Goal: Understand process/instructions

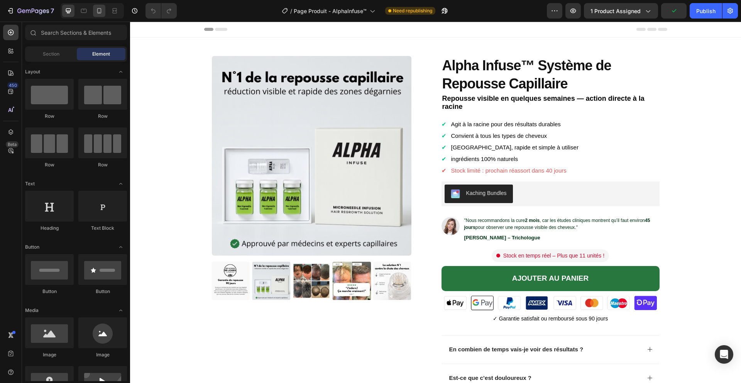
click at [105, 16] on div at bounding box center [92, 10] width 63 height 15
click at [103, 16] on div at bounding box center [99, 11] width 12 height 12
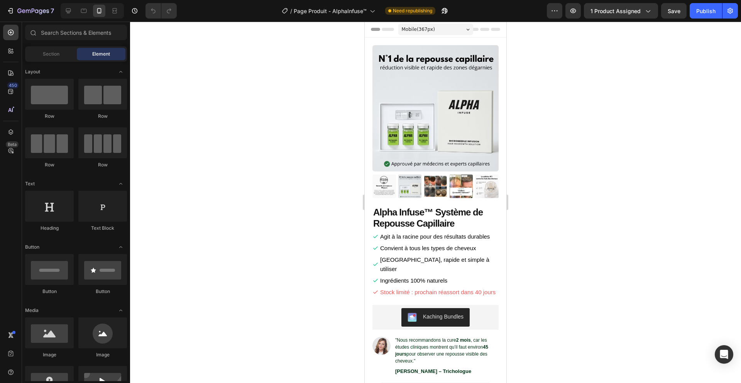
click at [322, 113] on div at bounding box center [435, 202] width 611 height 361
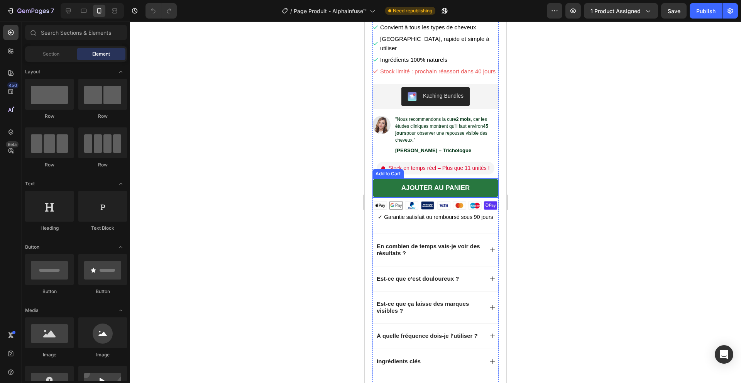
scroll to position [257, 0]
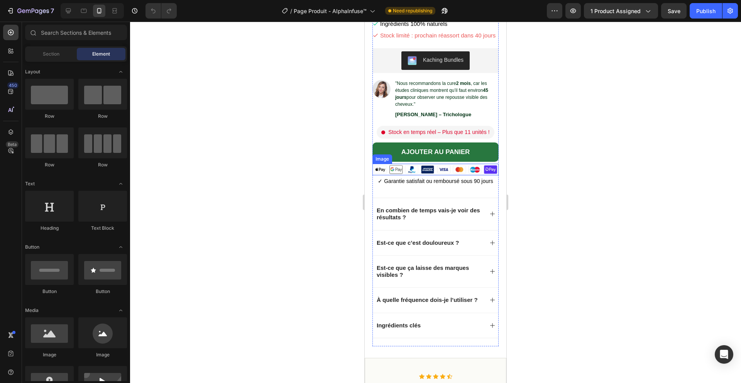
click at [458, 164] on img at bounding box center [436, 170] width 126 height 12
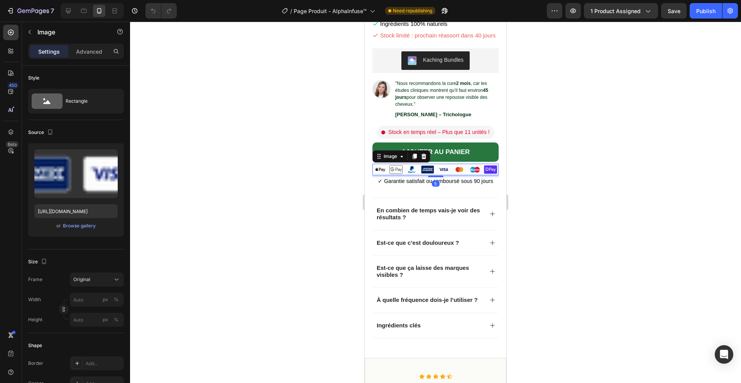
copy div
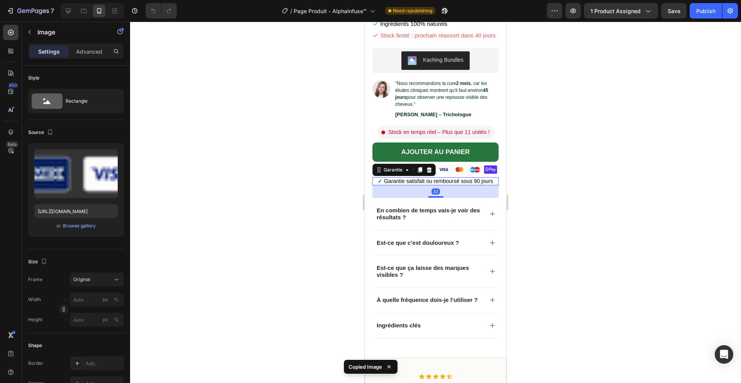
click at [393, 177] on p "✓ Garantie satisfait ou remboursé sous 90 jours" at bounding box center [436, 181] width 126 height 8
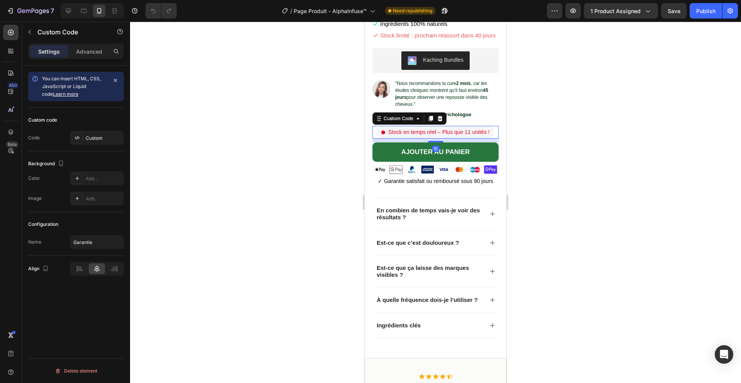
click at [410, 128] on span "Stock en temps réel – Plus que 11 unités !" at bounding box center [438, 132] width 101 height 8
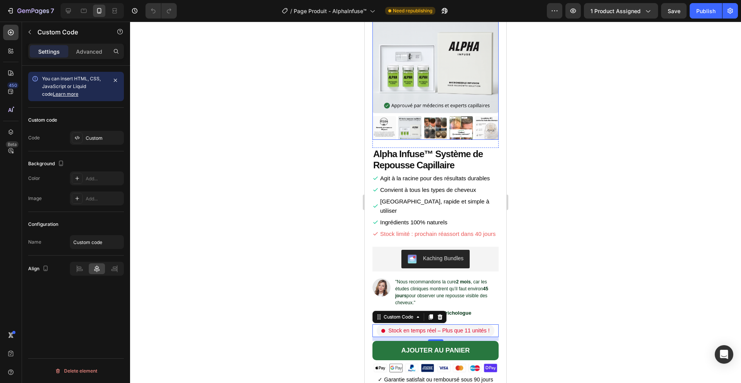
scroll to position [48, 0]
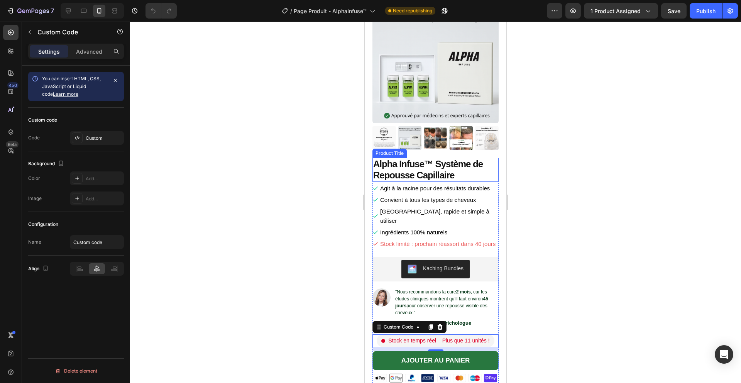
click at [434, 173] on h1 "Alpha Infuse™ Système de Repousse Capillaire" at bounding box center [436, 170] width 126 height 24
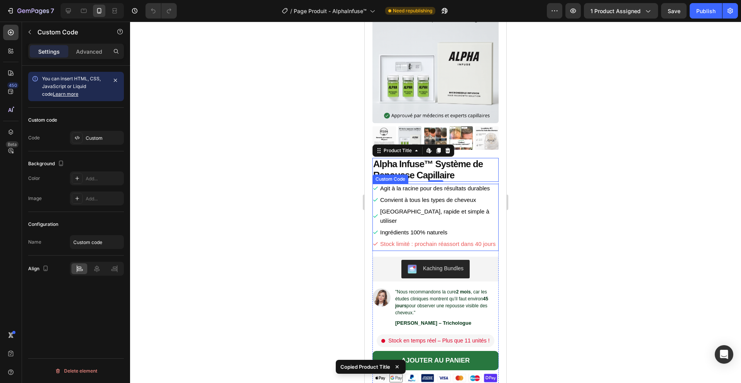
click at [402, 197] on li "Convient à tous les types de cheveux" at bounding box center [436, 199] width 126 height 9
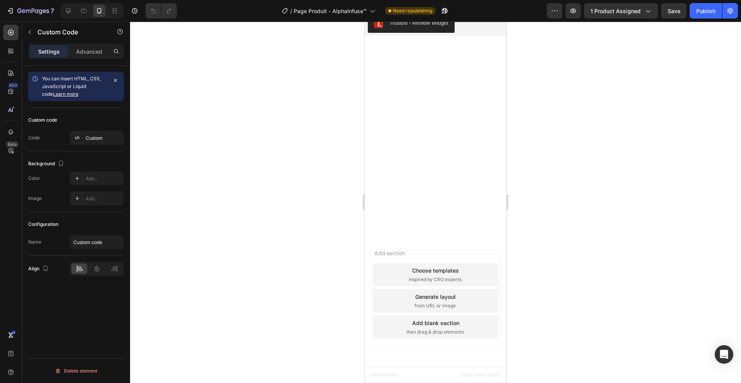
scroll to position [2548, 0]
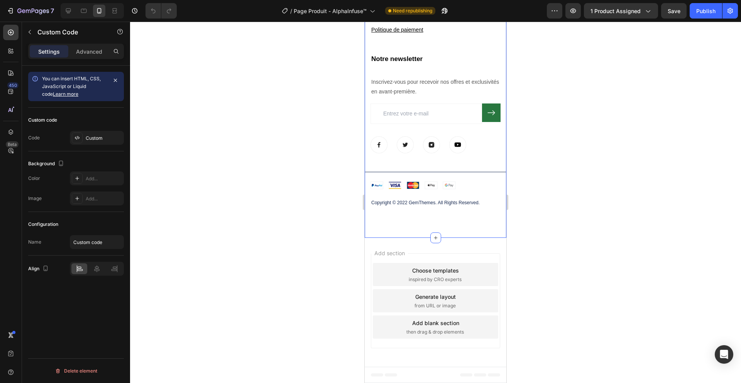
click at [310, 188] on div at bounding box center [435, 202] width 611 height 361
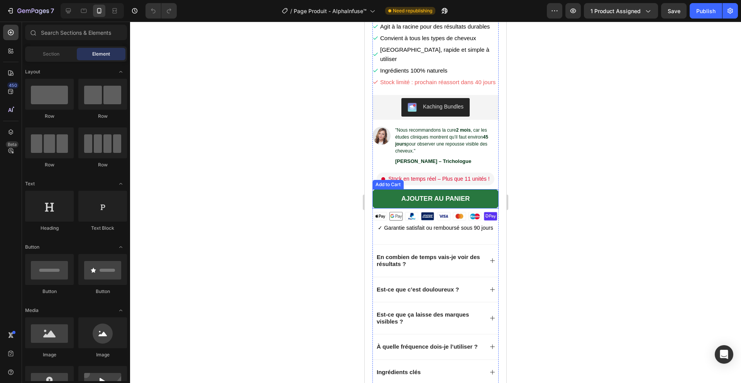
scroll to position [172, 0]
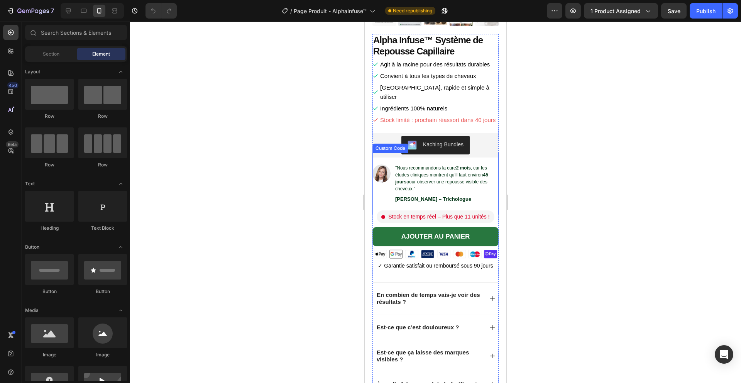
click at [389, 144] on div "Custom Code" at bounding box center [391, 148] width 36 height 9
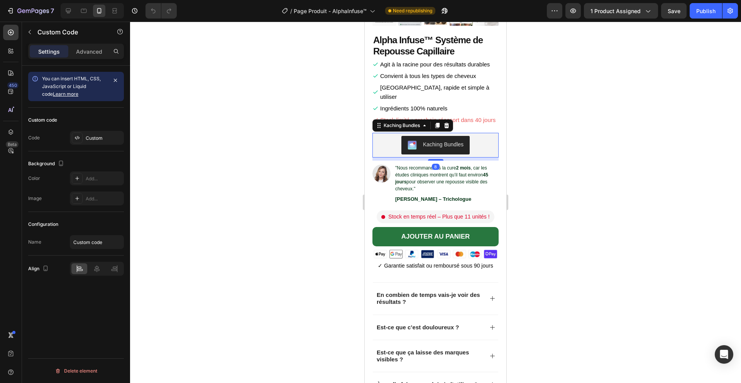
click at [388, 136] on div "Kaching Bundles" at bounding box center [436, 145] width 120 height 19
click at [448, 213] on span "Stock en temps réel – Plus que 11 unités !" at bounding box center [438, 217] width 101 height 8
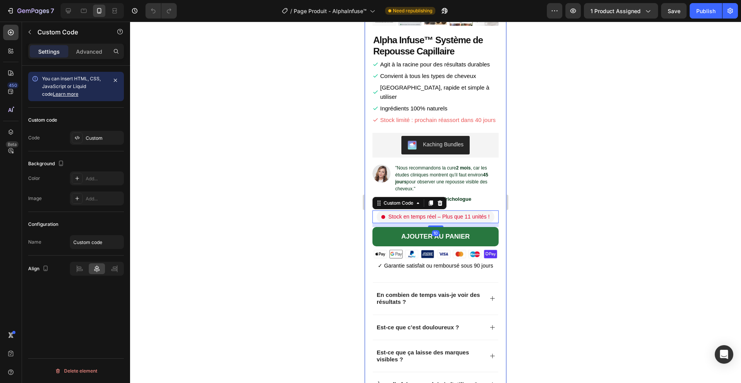
click at [526, 193] on div at bounding box center [435, 202] width 611 height 361
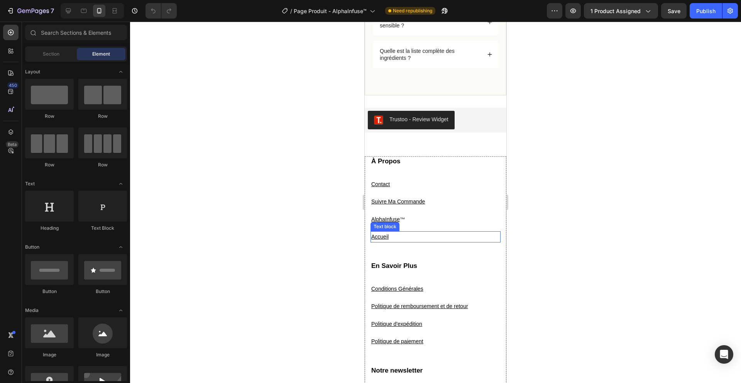
scroll to position [2202, 0]
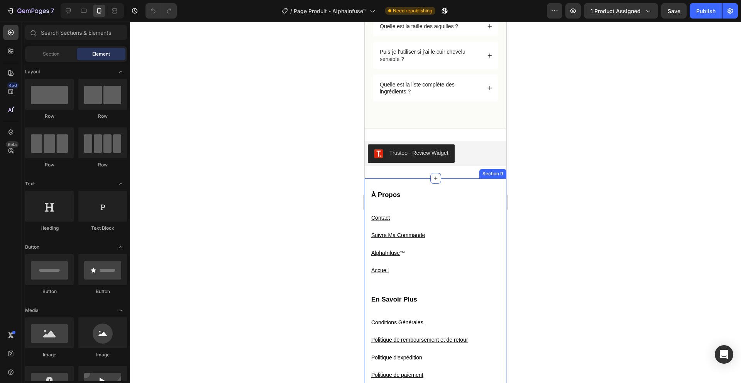
click at [419, 184] on div "À Propos Heading Contact Text block Suivre Ma Commande Text block AlphaInfuse ™…" at bounding box center [436, 380] width 142 height 405
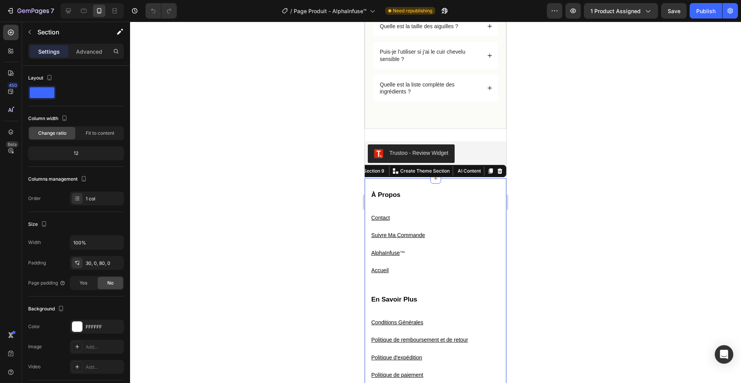
click at [542, 122] on div at bounding box center [435, 202] width 611 height 361
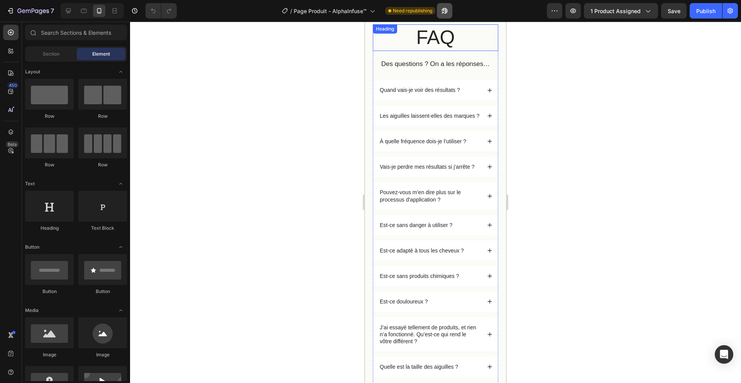
scroll to position [1901, 0]
